Goal: Information Seeking & Learning: Learn about a topic

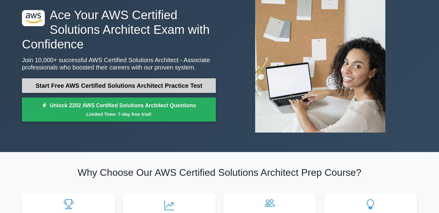
click at [158, 89] on link "Start Free AWS Certified Solutions Architect Practice Test" at bounding box center [119, 85] width 194 height 15
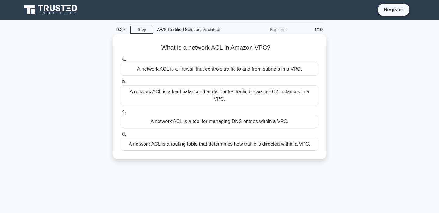
click at [183, 72] on div "A network ACL is a firewall that controls traffic to and from subnets in a VPC." at bounding box center [220, 69] width 198 height 13
click at [121, 61] on input "a. A network ACL is a firewall that controls traffic to and from subnets in a V…" at bounding box center [121, 59] width 0 height 4
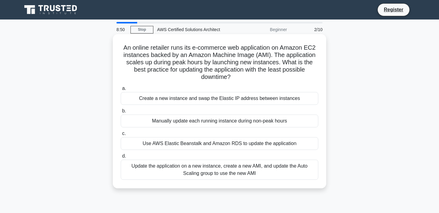
click at [249, 170] on div "Update the application on a new instance, create a new AMI, and update the Auto…" at bounding box center [220, 170] width 198 height 20
click at [121, 158] on input "d. Update the application on a new instance, create a new AMI, and update the A…" at bounding box center [121, 156] width 0 height 4
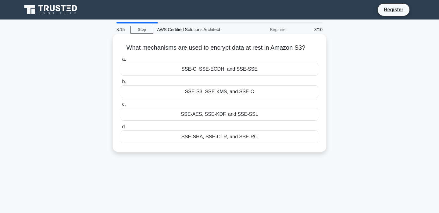
click at [226, 92] on div "SSE-S3, SSE-KMS, and SSE-C" at bounding box center [220, 91] width 198 height 13
click at [121, 84] on input "b. SSE-S3, SSE-KMS, and SSE-C" at bounding box center [121, 82] width 0 height 4
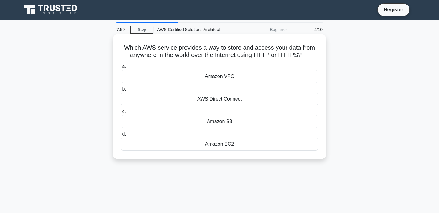
click at [241, 125] on div "Amazon S3" at bounding box center [220, 121] width 198 height 13
click at [121, 114] on input "c. Amazon S3" at bounding box center [121, 112] width 0 height 4
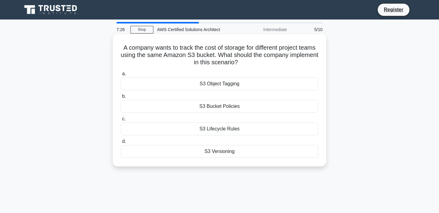
click at [224, 81] on div "S3 Object Tagging" at bounding box center [220, 83] width 198 height 13
click at [121, 76] on input "a. S3 Object Tagging" at bounding box center [121, 74] width 0 height 4
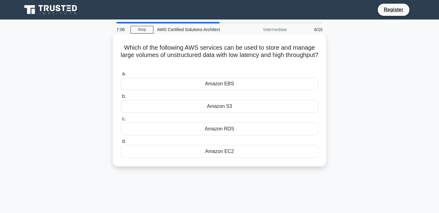
click at [210, 88] on div "Amazon EBS" at bounding box center [220, 83] width 198 height 13
click at [121, 76] on input "a. Amazon EBS" at bounding box center [121, 74] width 0 height 4
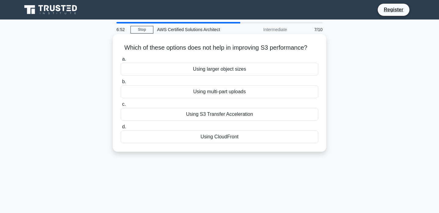
click at [235, 70] on div "Using larger object sizes" at bounding box center [220, 69] width 198 height 13
click at [121, 61] on input "a. Using larger object sizes" at bounding box center [121, 59] width 0 height 4
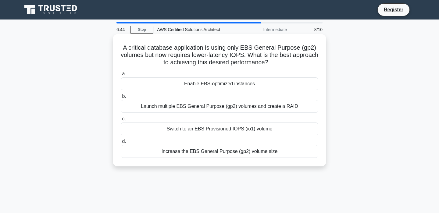
click at [206, 107] on div "Launch multiple EBS General Purpose (gp2) volumes and create a RAID" at bounding box center [220, 106] width 198 height 13
click at [121, 98] on input "b. Launch multiple EBS General Purpose (gp2) volumes and create a RAID" at bounding box center [121, 97] width 0 height 4
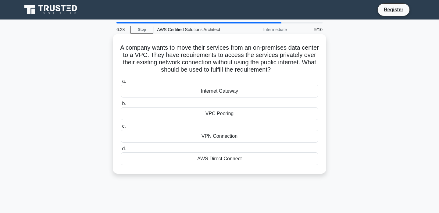
click at [226, 90] on div "Internet Gateway" at bounding box center [220, 91] width 198 height 13
click at [121, 83] on input "a. Internet Gateway" at bounding box center [121, 81] width 0 height 4
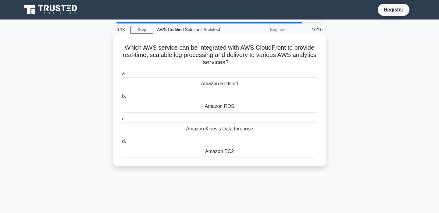
click at [252, 131] on div "Amazon Kinesis Data Firehose" at bounding box center [220, 129] width 198 height 13
click at [121, 121] on input "c. Amazon Kinesis Data Firehose" at bounding box center [121, 119] width 0 height 4
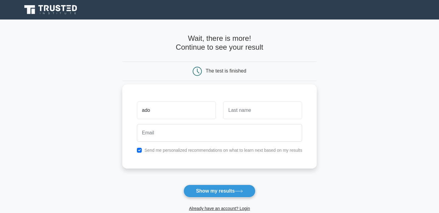
type input "ado"
click at [268, 114] on input "text" at bounding box center [262, 111] width 79 height 18
type input "gegaj"
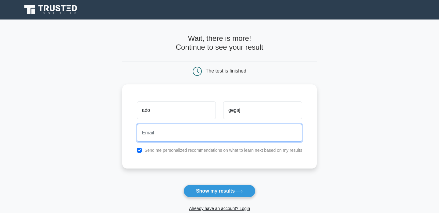
click at [241, 133] on input "email" at bounding box center [220, 133] width 166 height 18
type input "sandzak.bob@gmail.com"
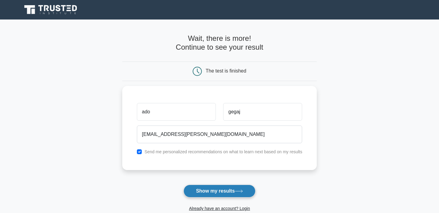
click at [213, 194] on button "Show my results" at bounding box center [220, 191] width 72 height 13
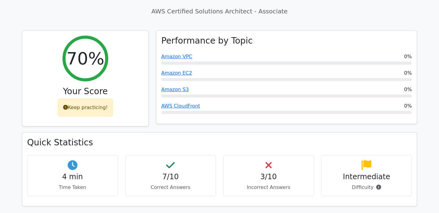
scroll to position [235, 0]
click at [195, 172] on h4 "7/10" at bounding box center [171, 176] width 81 height 9
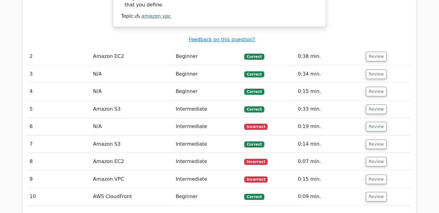
scroll to position [652, 0]
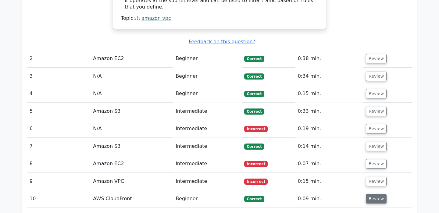
click at [371, 194] on button "Review" at bounding box center [376, 198] width 21 height 9
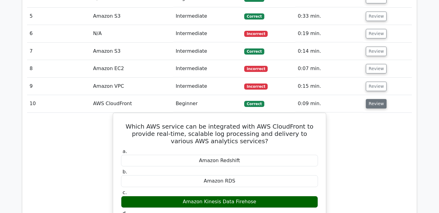
scroll to position [735, 0]
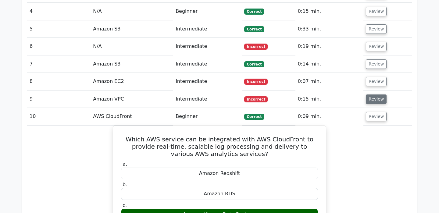
click at [376, 95] on button "Review" at bounding box center [376, 99] width 21 height 9
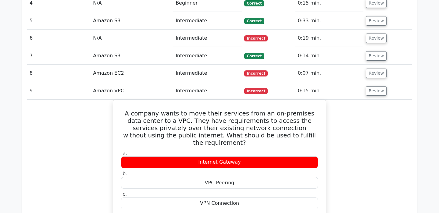
scroll to position [740, 0]
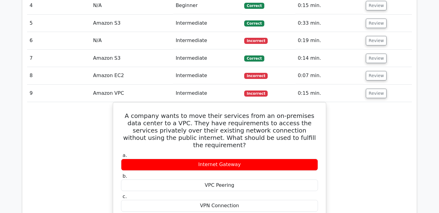
click at [375, 54] on button "Review" at bounding box center [376, 58] width 21 height 9
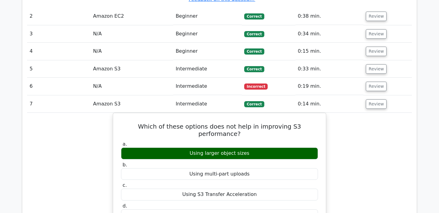
scroll to position [687, 0]
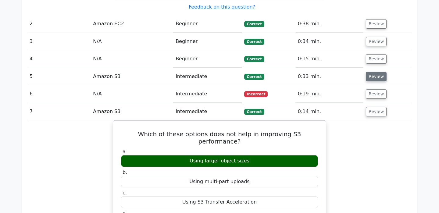
click at [375, 72] on button "Review" at bounding box center [376, 76] width 21 height 9
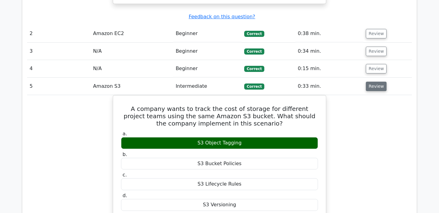
scroll to position [672, 0]
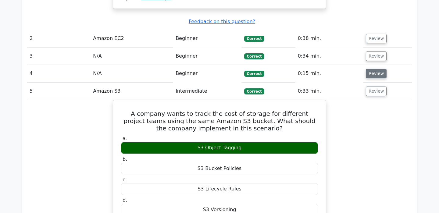
click at [375, 69] on button "Review" at bounding box center [376, 73] width 21 height 9
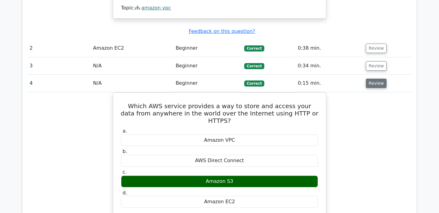
scroll to position [662, 0]
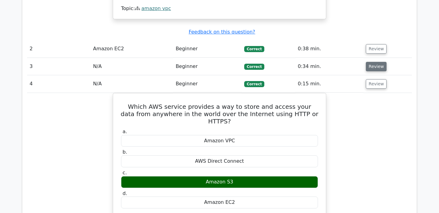
click at [375, 62] on button "Review" at bounding box center [376, 66] width 21 height 9
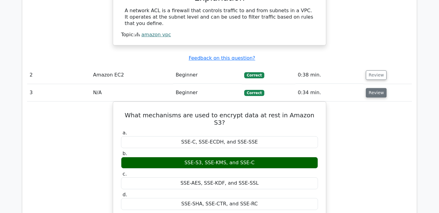
scroll to position [635, 0]
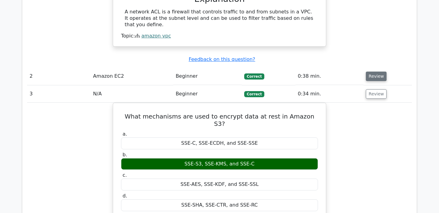
click at [375, 72] on button "Review" at bounding box center [376, 76] width 21 height 9
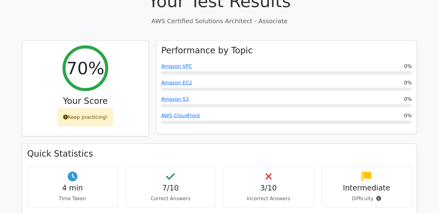
scroll to position [225, 0]
